Goal: Task Accomplishment & Management: Use online tool/utility

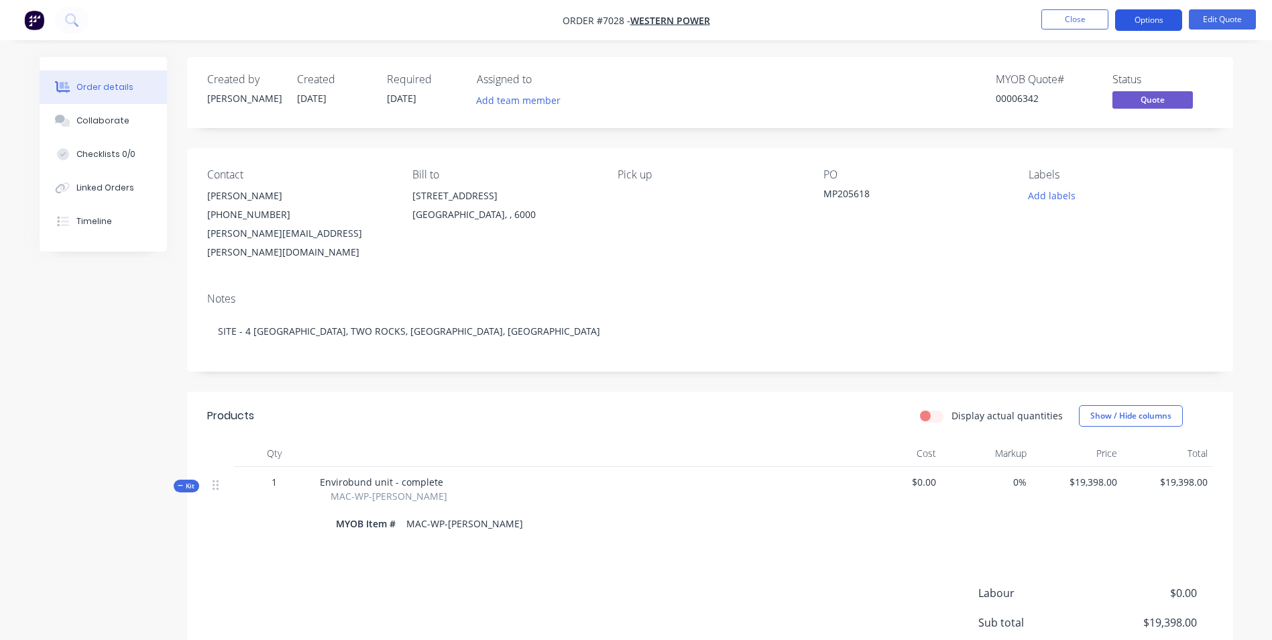
click at [1144, 23] on button "Options" at bounding box center [1148, 19] width 67 height 21
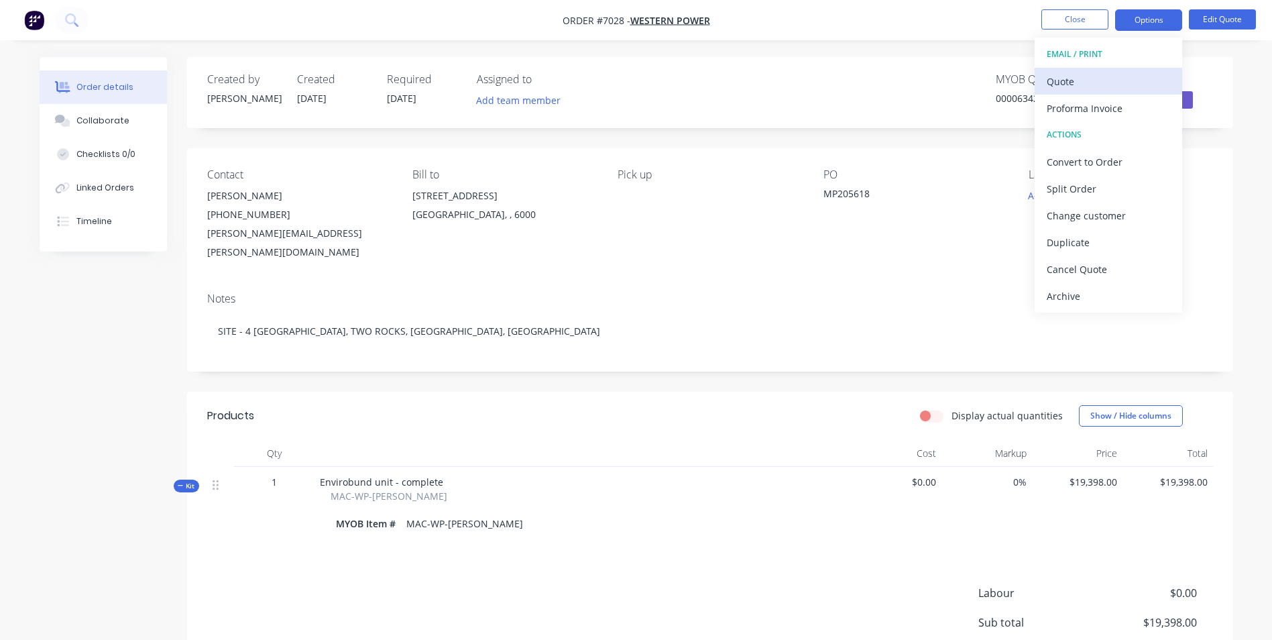
click at [1123, 83] on div "Quote" at bounding box center [1108, 81] width 123 height 19
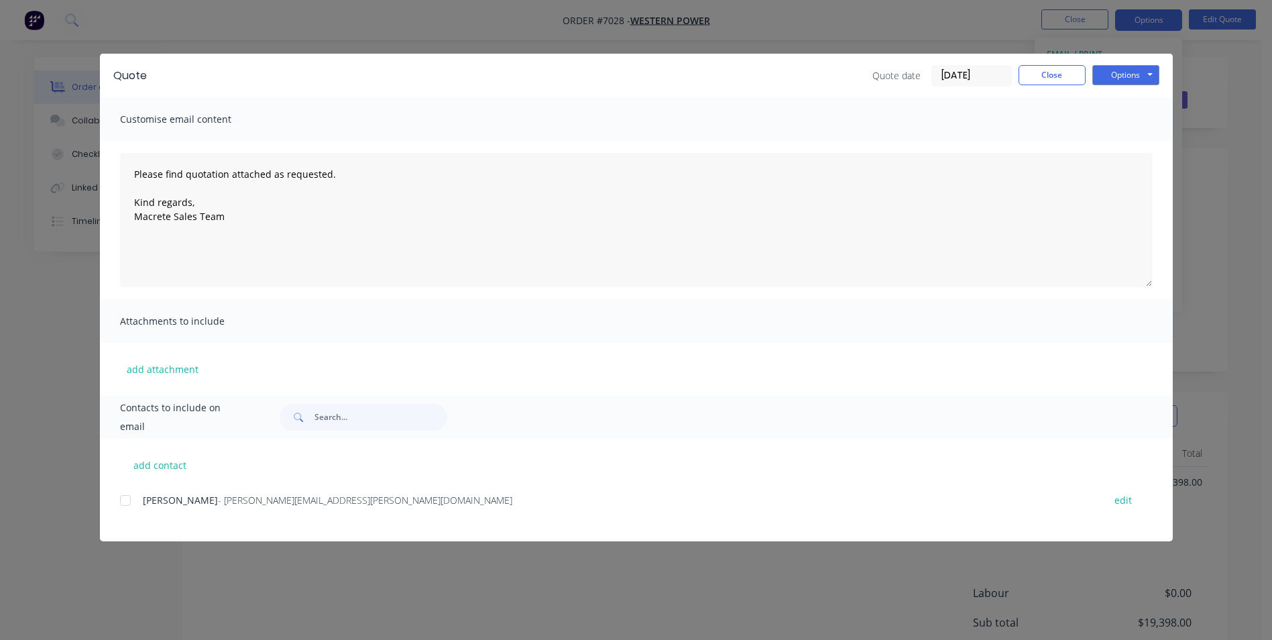
click at [127, 505] on div at bounding box center [125, 500] width 27 height 27
click at [1134, 75] on button "Options" at bounding box center [1125, 75] width 67 height 20
drag, startPoint x: 1117, startPoint y: 147, endPoint x: 942, endPoint y: 308, distance: 237.8
click at [956, 304] on div "Quote Quote date [DATE] Close Options Preview Print Email Customise email conte…" at bounding box center [636, 298] width 1073 height 488
click at [694, 56] on div "Quote Quote date [DATE] Close Options Preview Print Email" at bounding box center [636, 76] width 1073 height 44
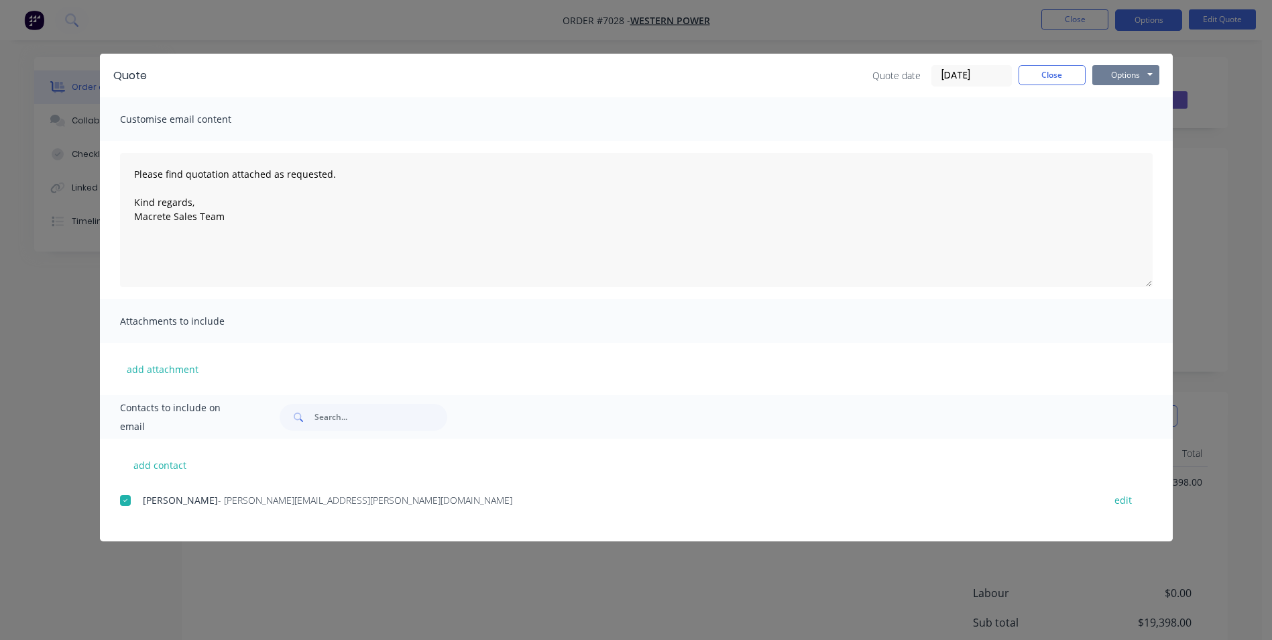
click at [1141, 76] on button "Options" at bounding box center [1125, 75] width 67 height 20
click at [1121, 140] on button "Email" at bounding box center [1135, 143] width 86 height 22
click at [1048, 72] on button "Close" at bounding box center [1052, 75] width 67 height 20
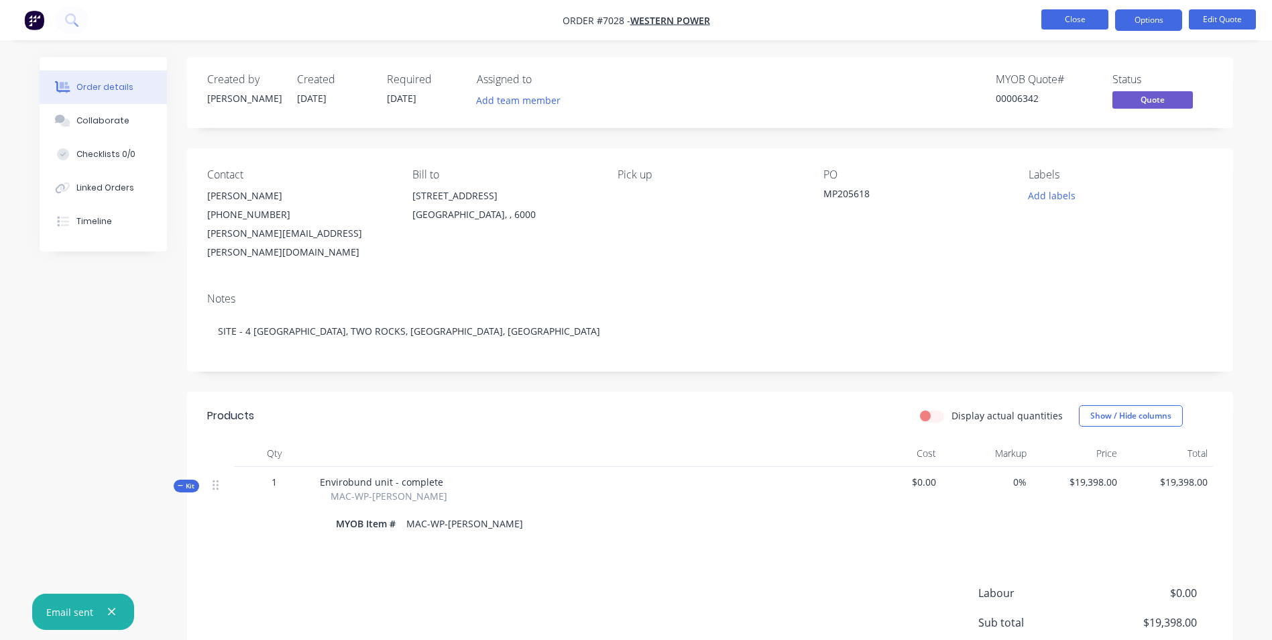
click at [1061, 21] on button "Close" at bounding box center [1075, 19] width 67 height 20
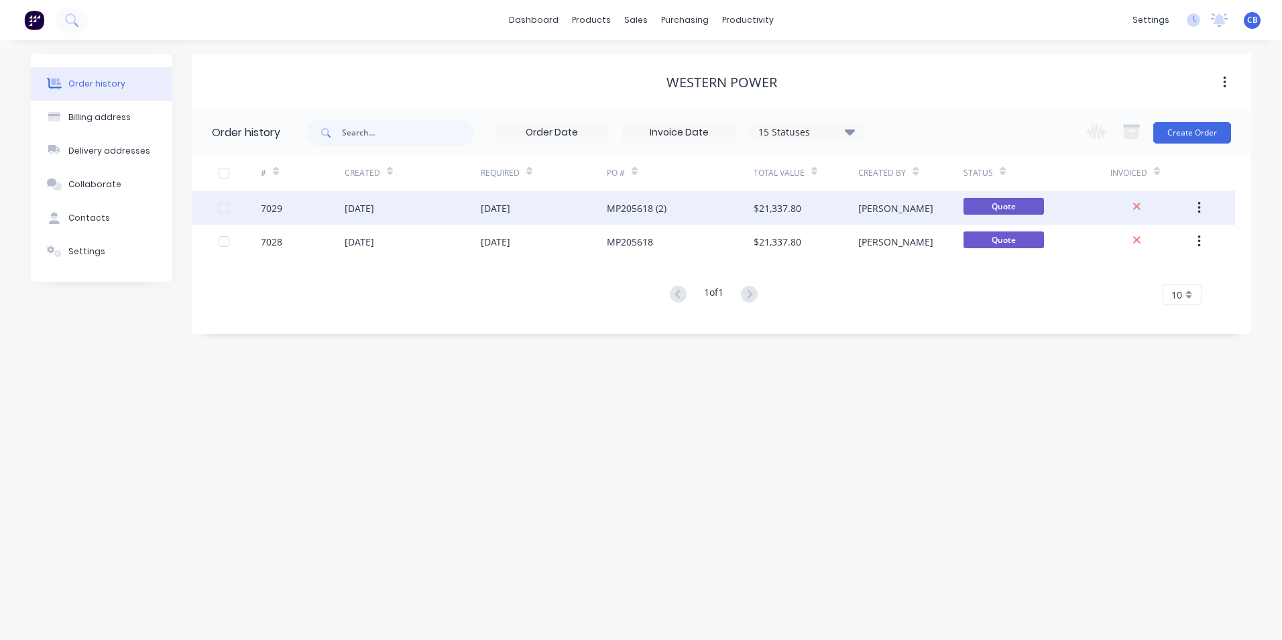
click at [374, 205] on div "[DATE]" at bounding box center [360, 208] width 30 height 14
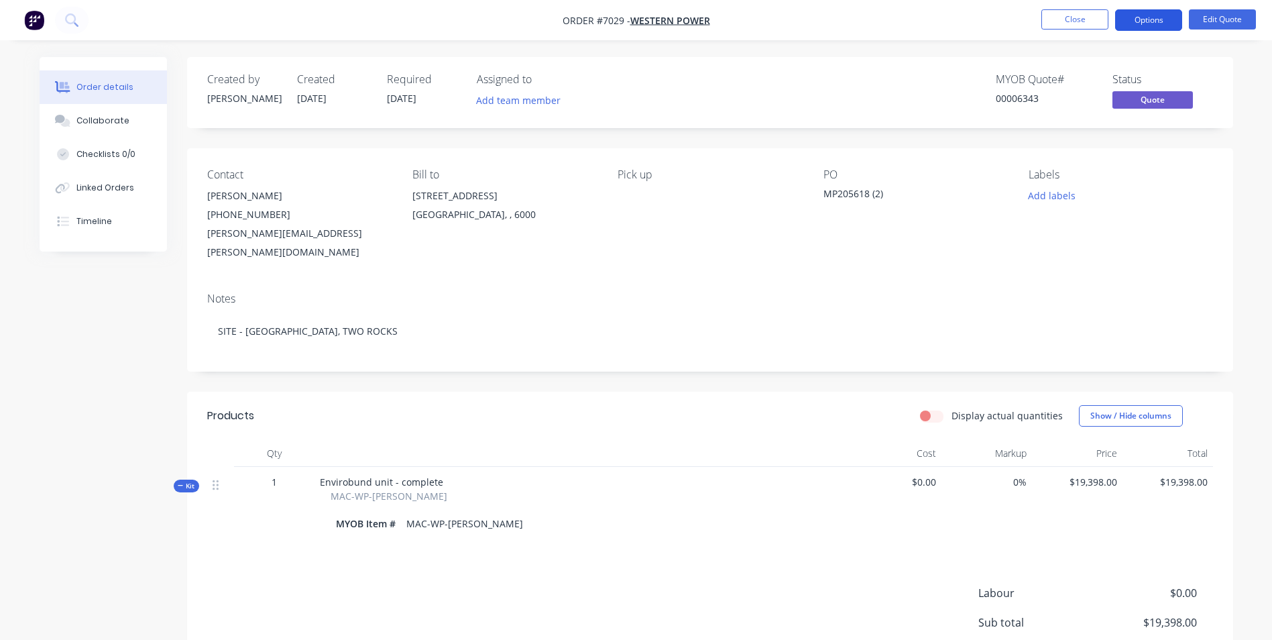
click at [1147, 15] on button "Options" at bounding box center [1148, 19] width 67 height 21
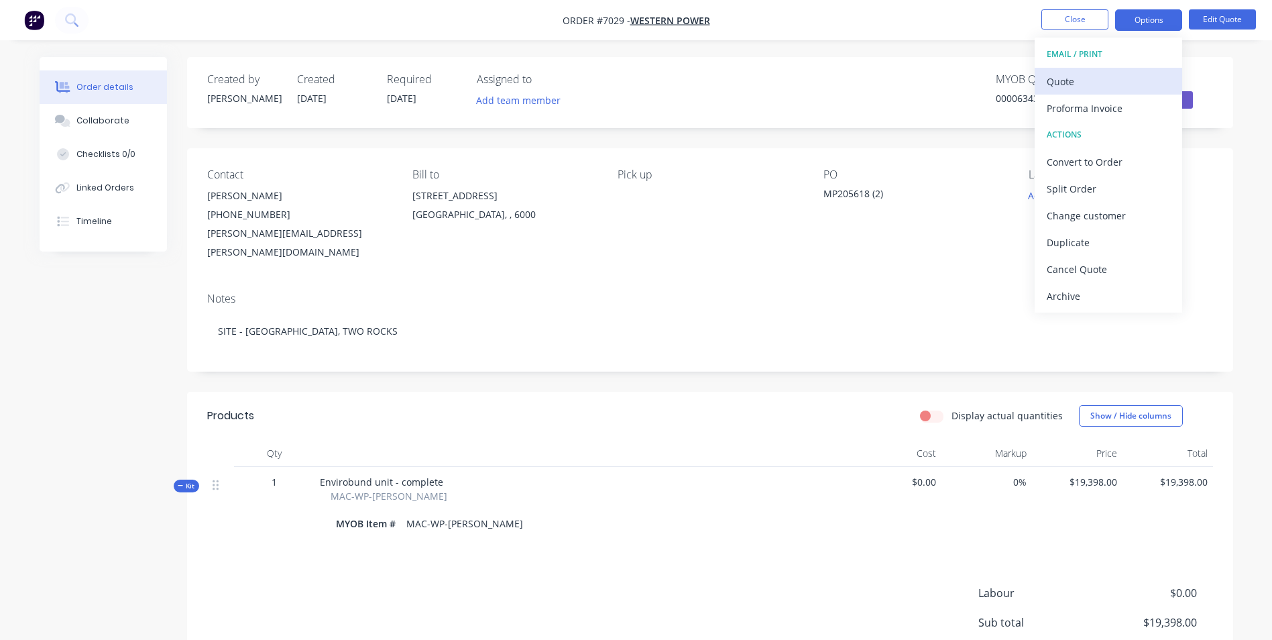
click at [1093, 80] on div "Quote" at bounding box center [1108, 81] width 123 height 19
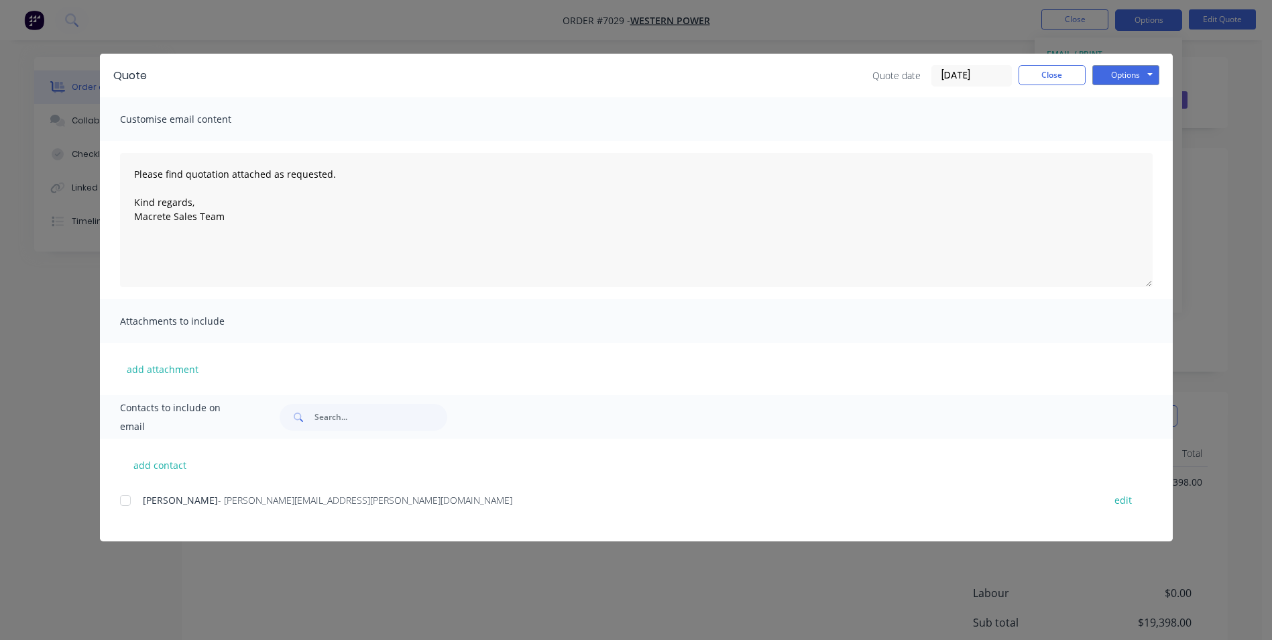
drag, startPoint x: 123, startPoint y: 500, endPoint x: 174, endPoint y: 493, distance: 51.5
click at [124, 500] on div at bounding box center [125, 500] width 27 height 27
click at [1113, 78] on button "Options" at bounding box center [1125, 75] width 67 height 20
click at [1122, 144] on button "Email" at bounding box center [1135, 143] width 86 height 22
click at [1052, 70] on button "Close" at bounding box center [1052, 75] width 67 height 20
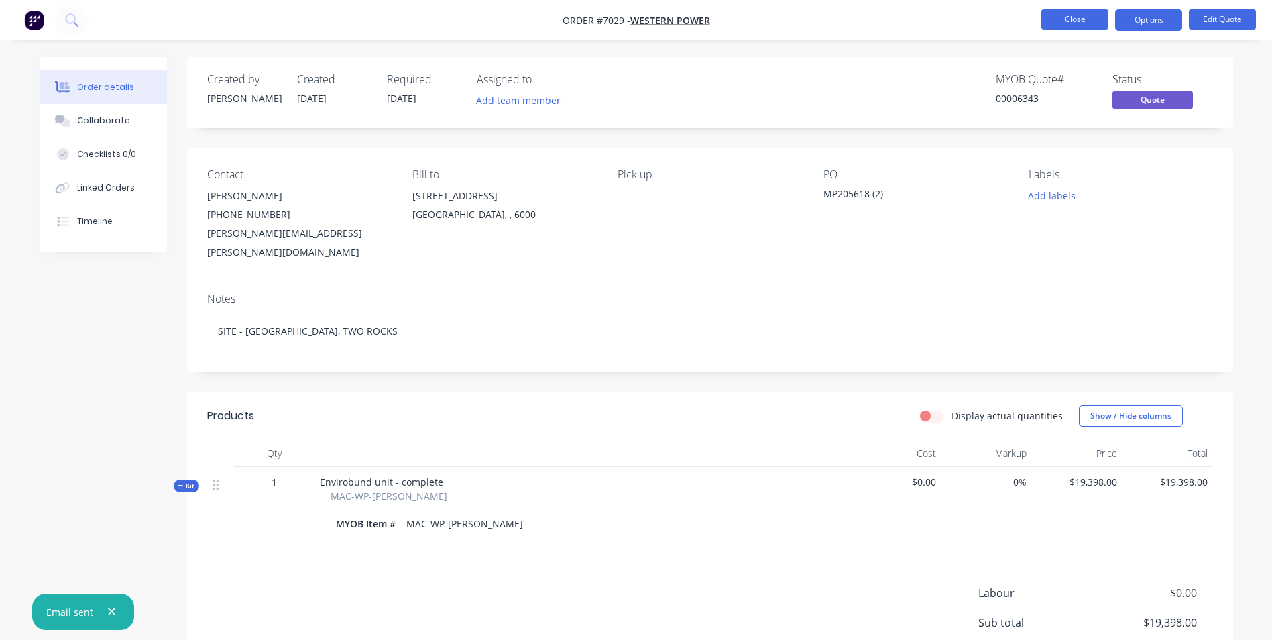
click at [1073, 19] on button "Close" at bounding box center [1075, 19] width 67 height 20
